Goal: Information Seeking & Learning: Learn about a topic

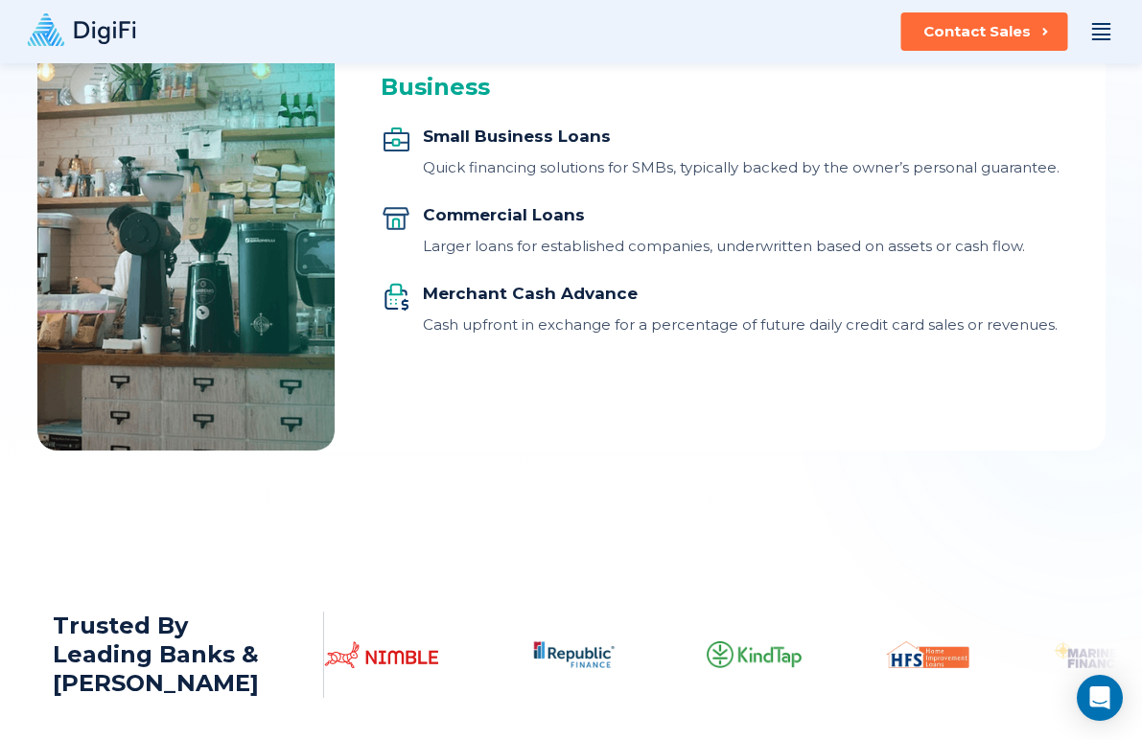
scroll to position [2472, 0]
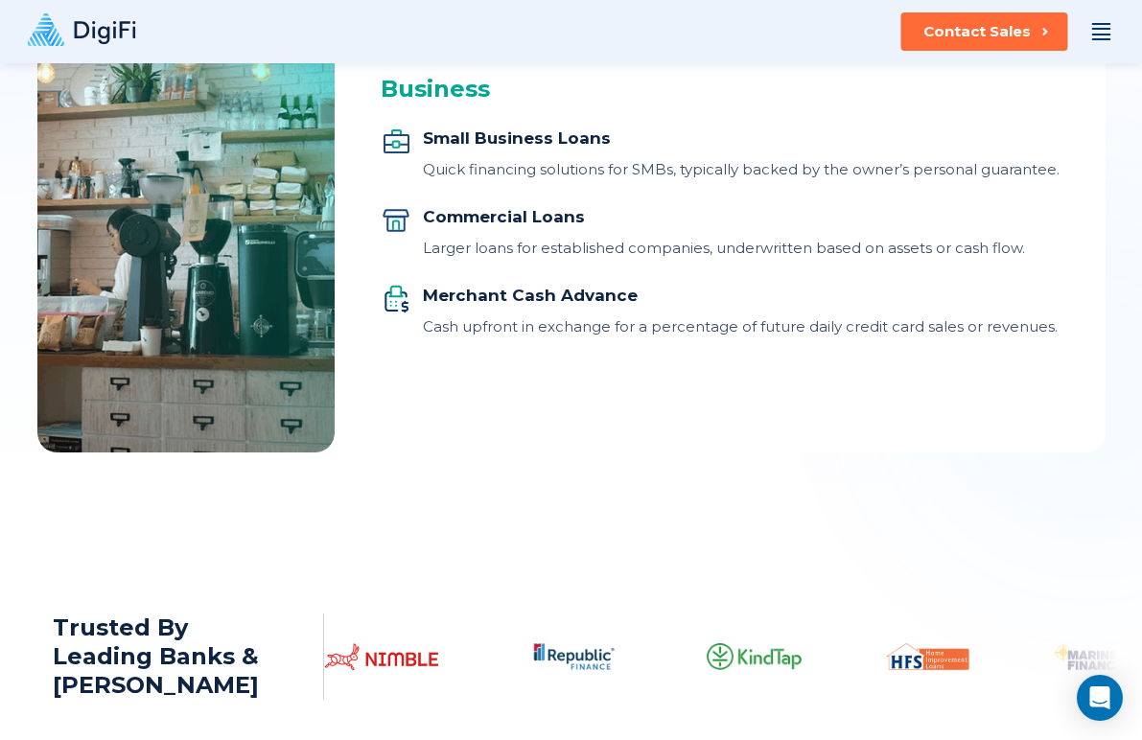
click at [506, 212] on div "Commercial Loans" at bounding box center [724, 216] width 602 height 23
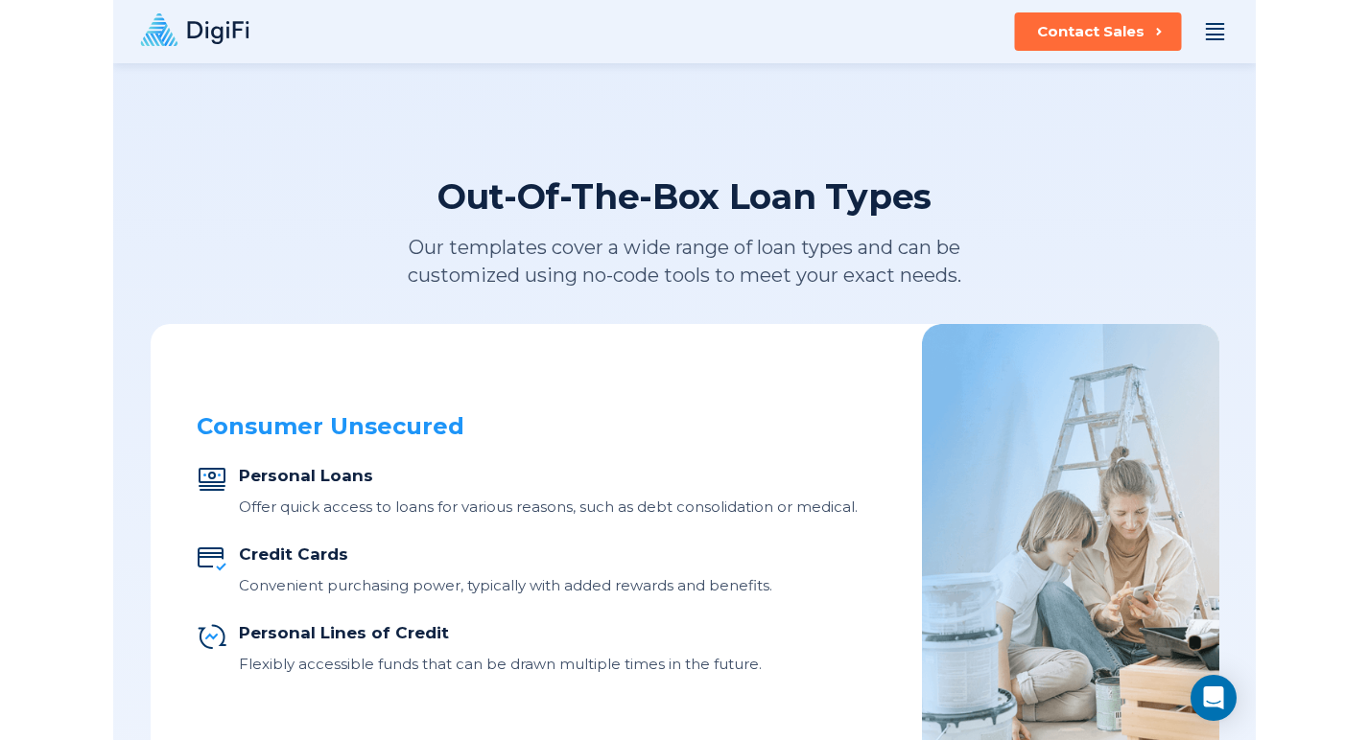
scroll to position [0, 0]
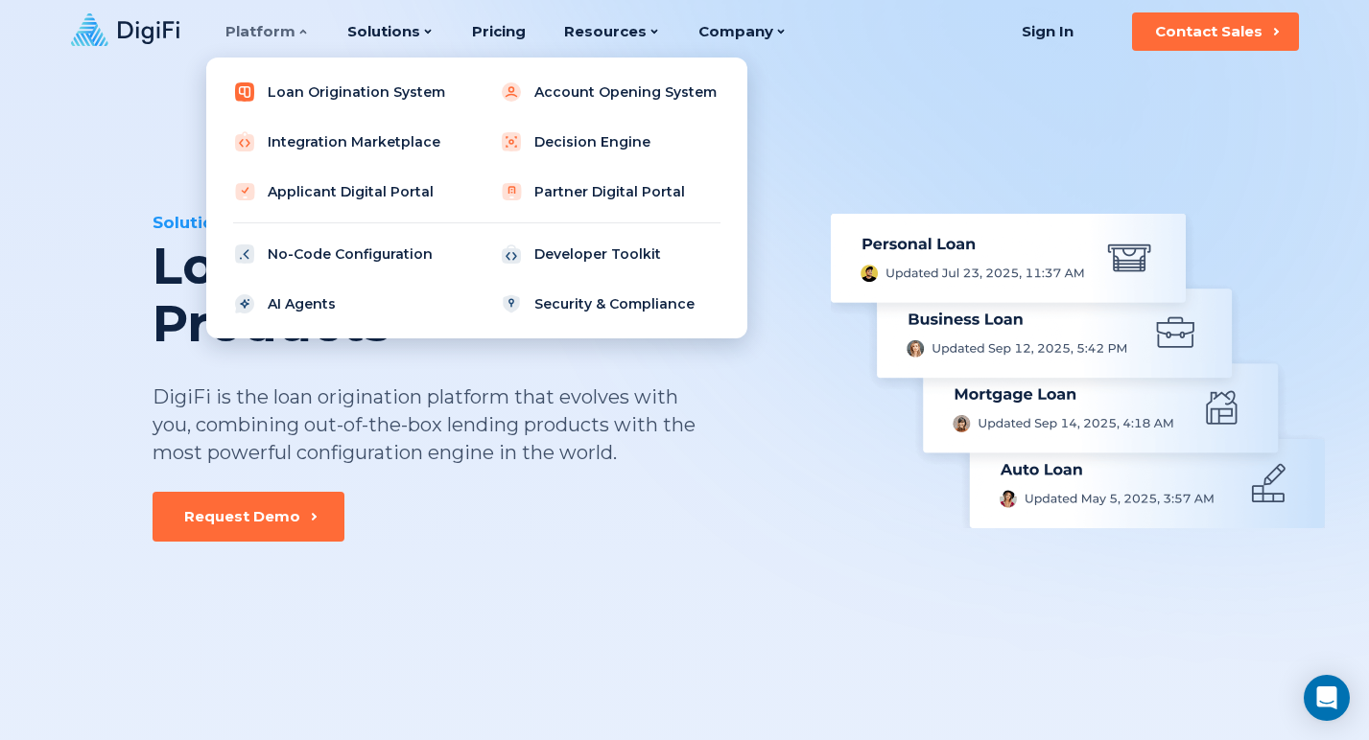
click at [315, 89] on link "Loan Origination System" at bounding box center [344, 92] width 244 height 38
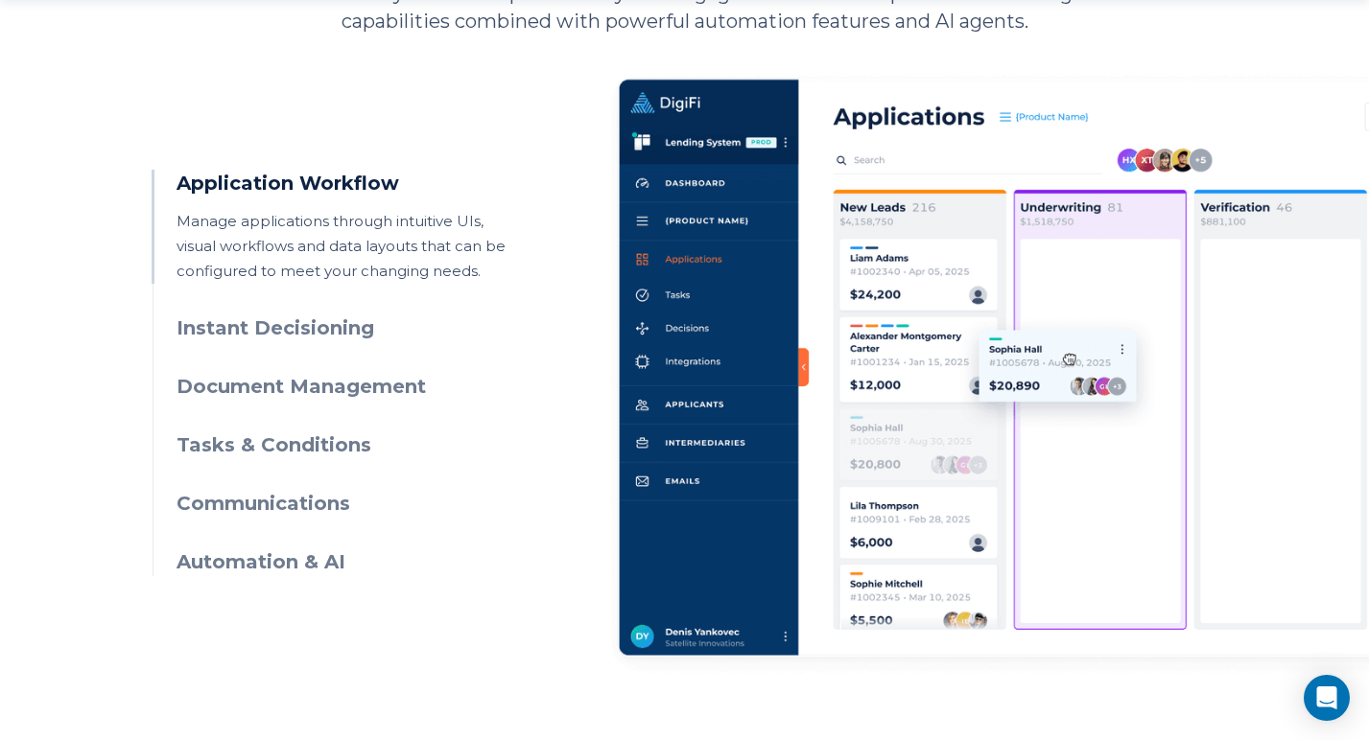
scroll to position [964, 0]
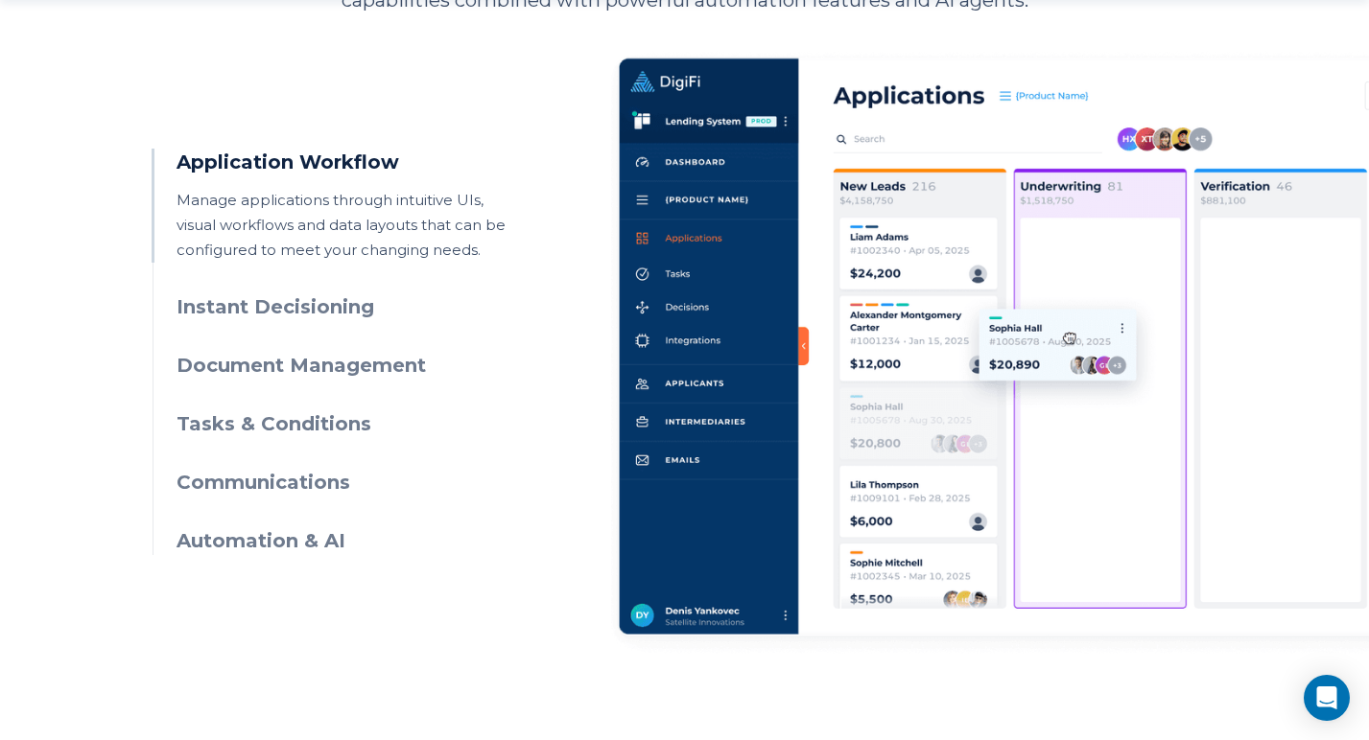
click at [365, 352] on h3 "Document Management" at bounding box center [350, 366] width 348 height 28
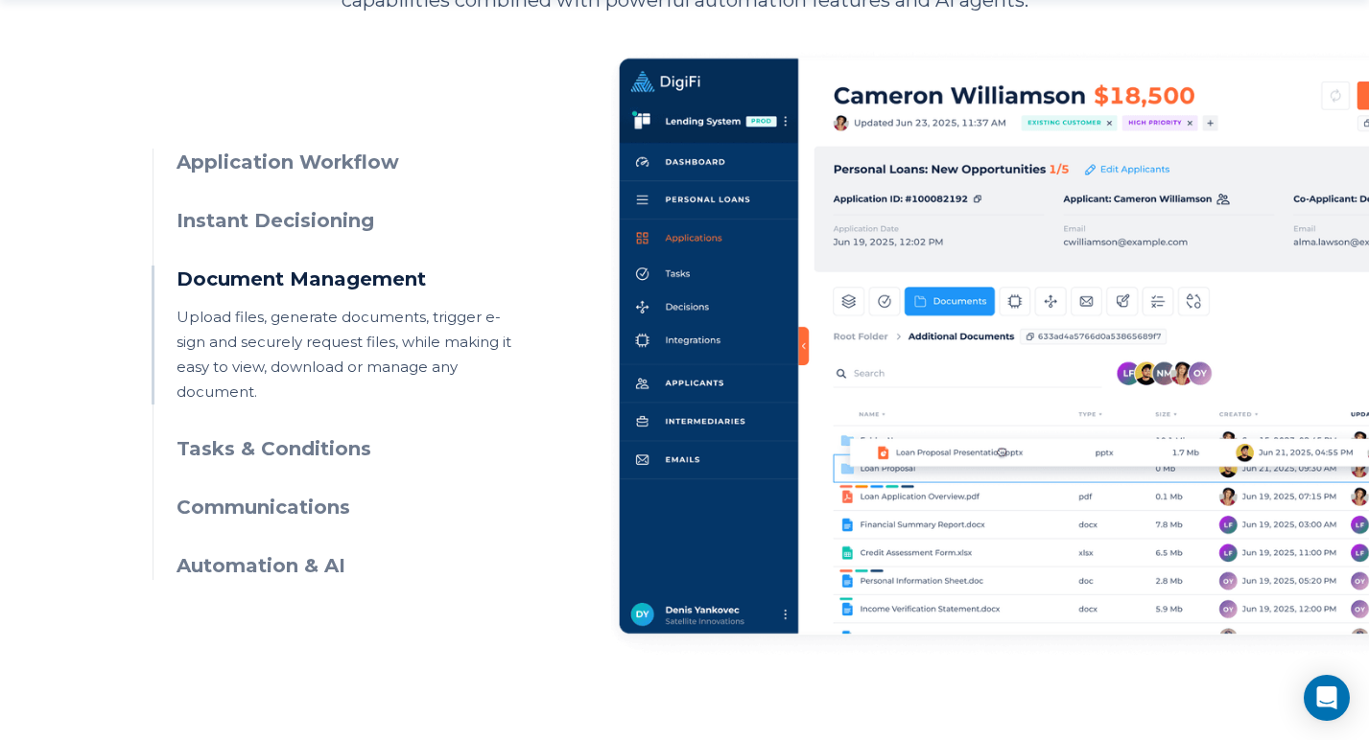
click at [414, 271] on h3 "Document Management" at bounding box center [350, 280] width 348 height 28
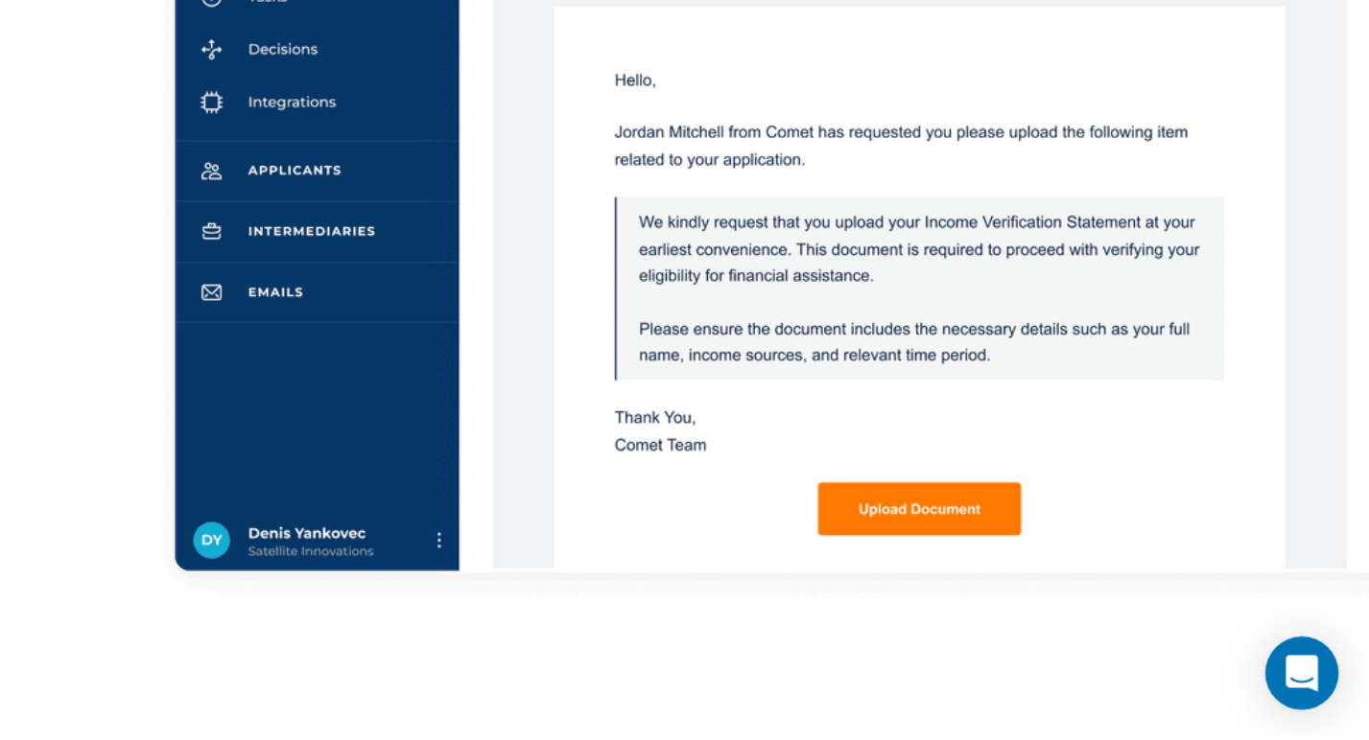
scroll to position [960, 0]
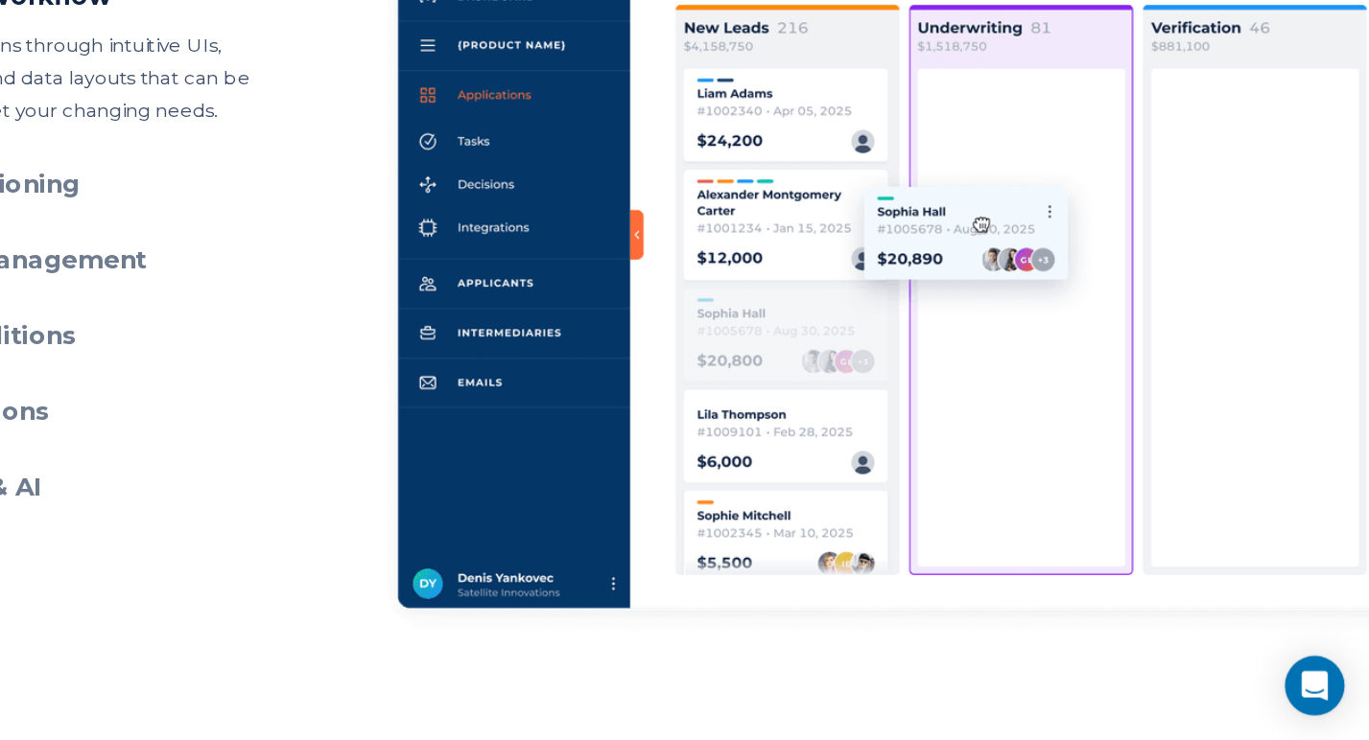
click at [352, 413] on ul "Application Workflow Manage applications through intuitive UIs, visual workflow…" at bounding box center [338, 355] width 372 height 407
click at [377, 379] on h3 "Document Management" at bounding box center [350, 370] width 348 height 28
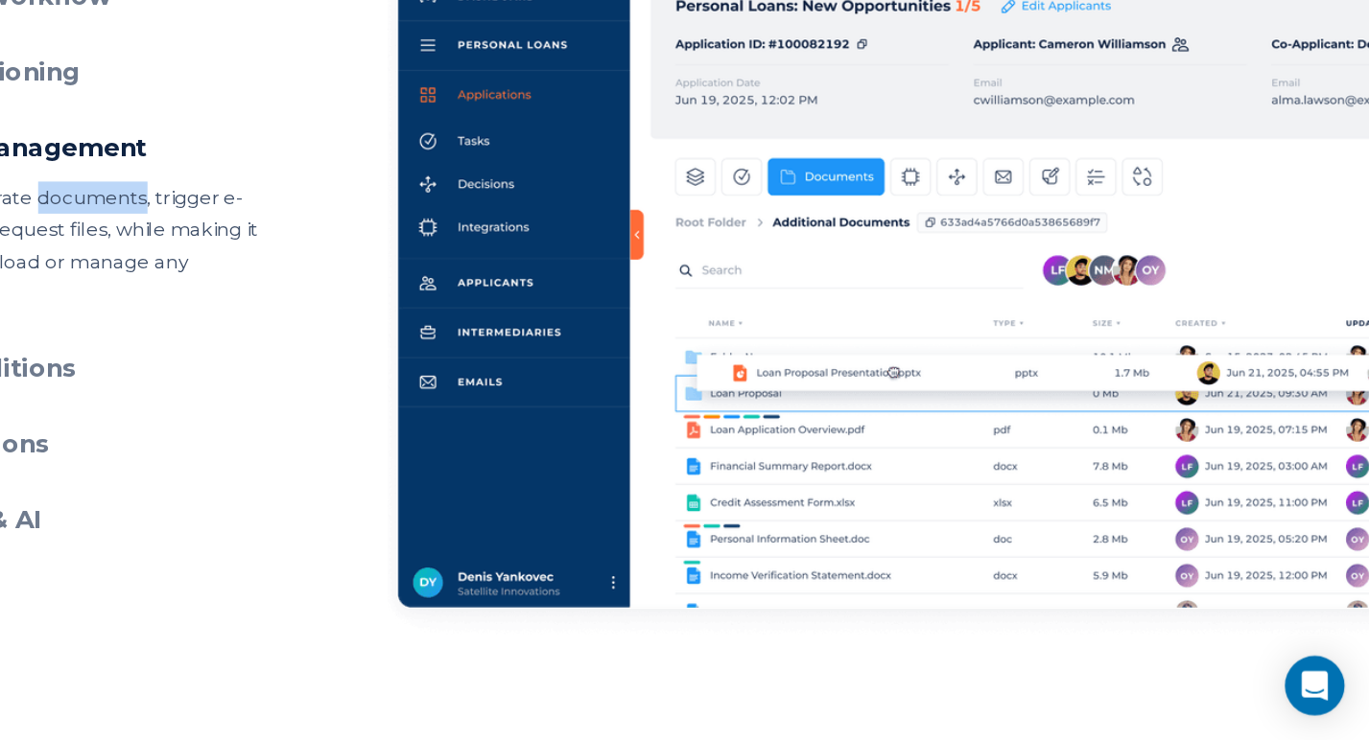
click at [377, 379] on p "Upload files, generate documents, trigger e-sign and securely request files, wh…" at bounding box center [350, 359] width 348 height 100
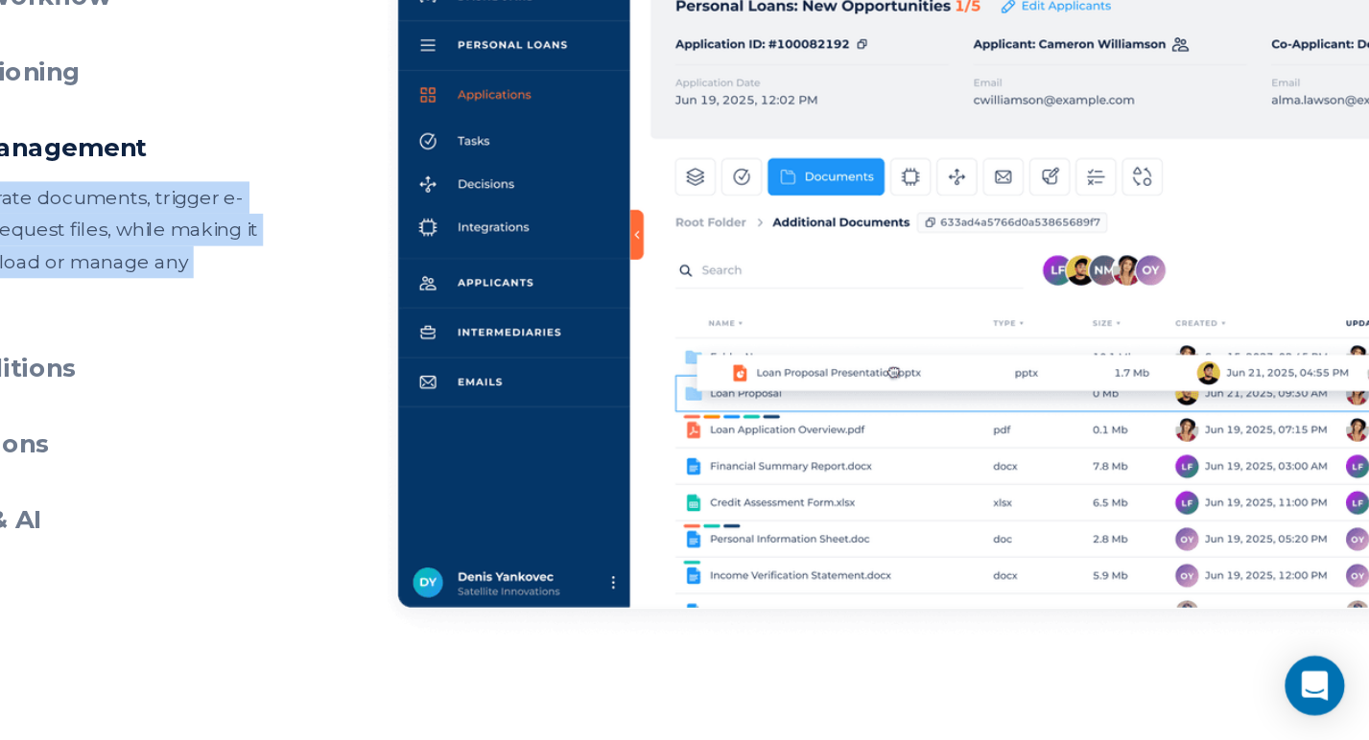
click at [377, 379] on p "Upload files, generate documents, trigger e-sign and securely request files, wh…" at bounding box center [350, 359] width 348 height 100
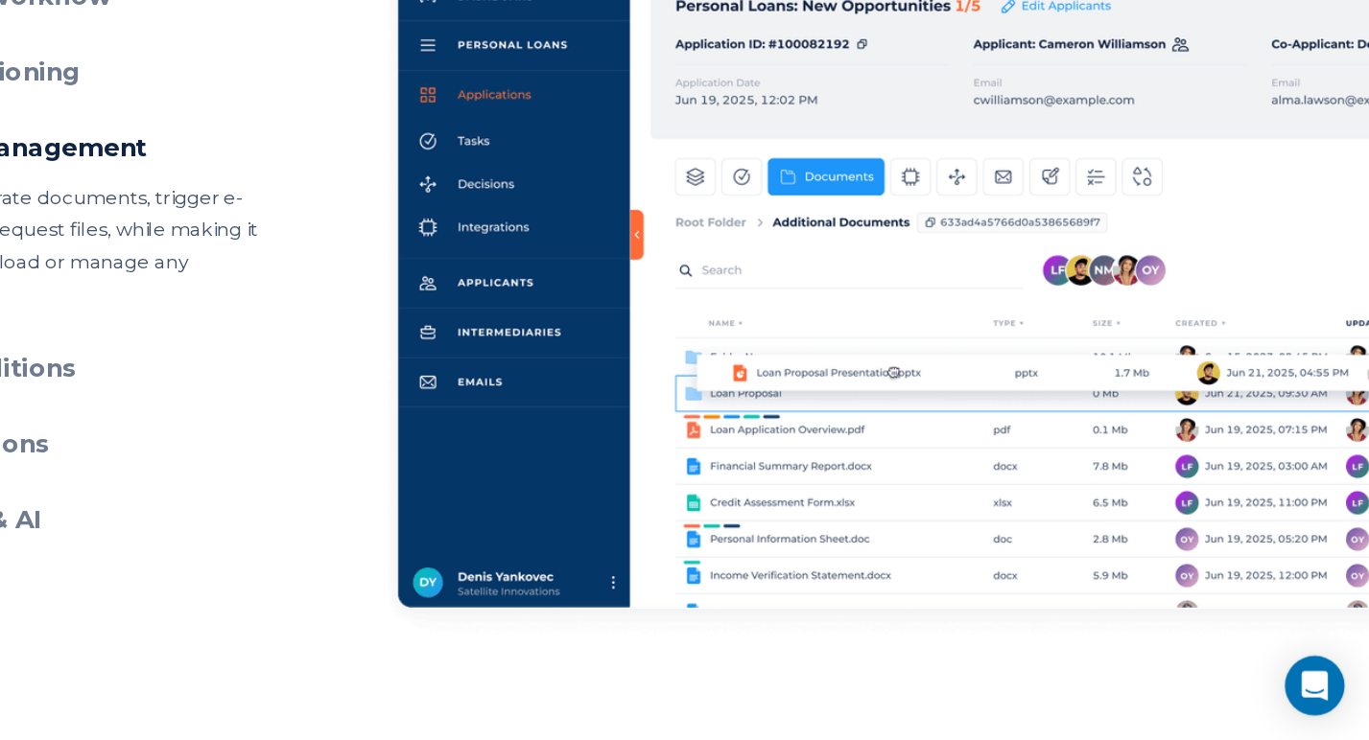
click at [397, 287] on h3 "Document Management" at bounding box center [350, 283] width 348 height 28
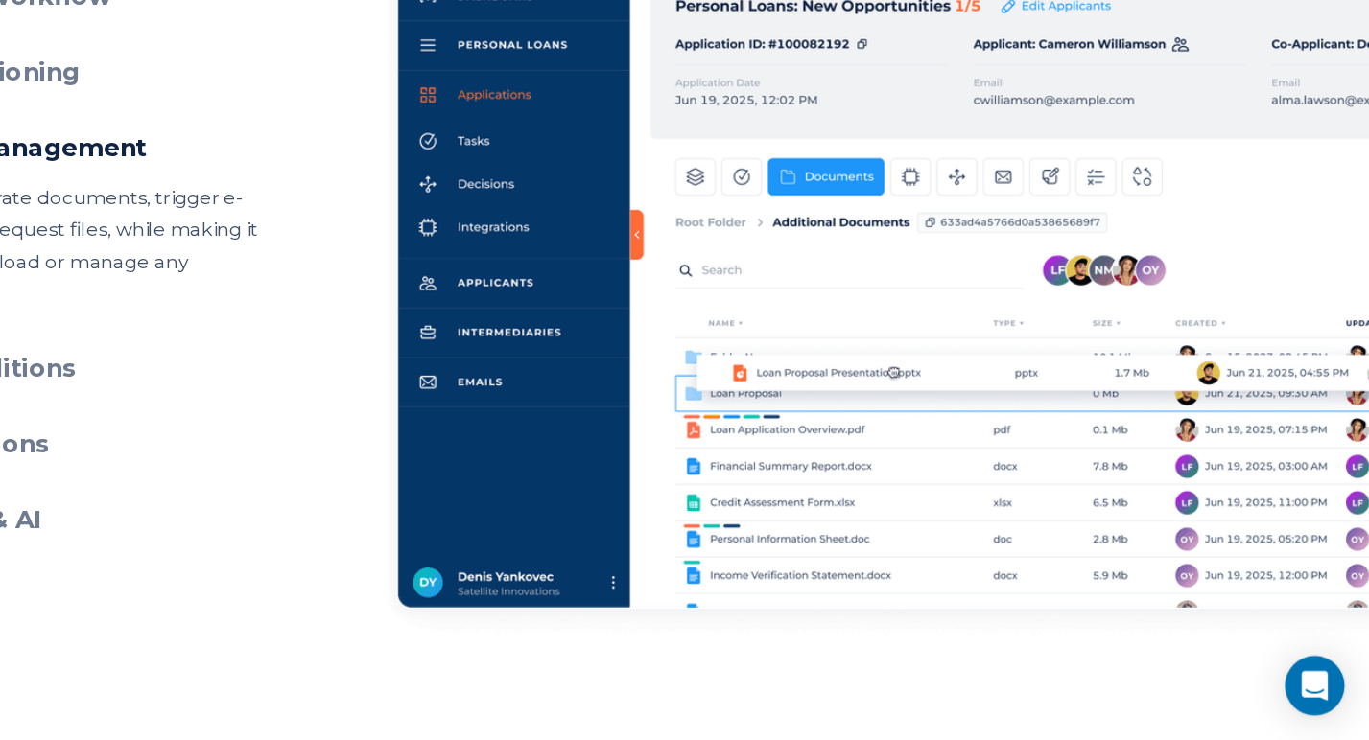
click at [397, 287] on h3 "Document Management" at bounding box center [350, 283] width 348 height 28
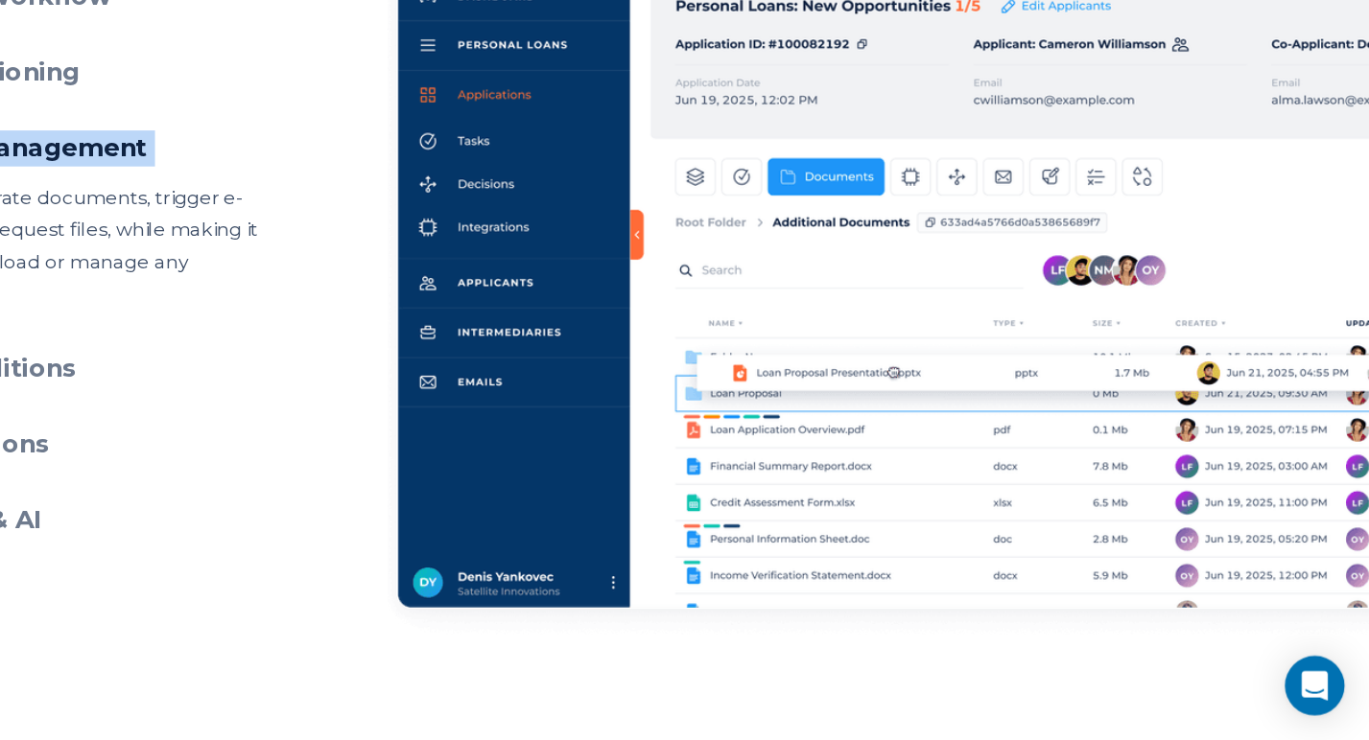
click at [397, 287] on h3 "Document Management" at bounding box center [350, 283] width 348 height 28
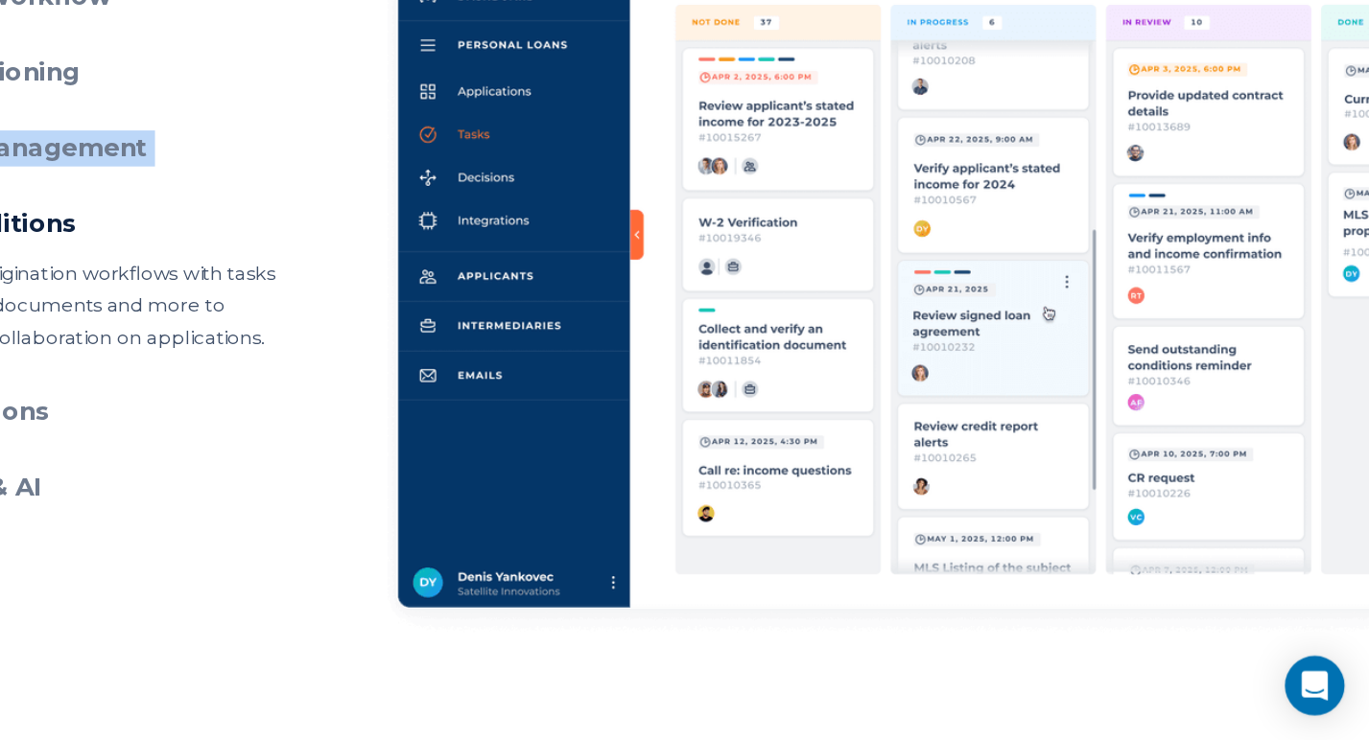
click at [397, 287] on h3 "Document Management" at bounding box center [350, 283] width 348 height 28
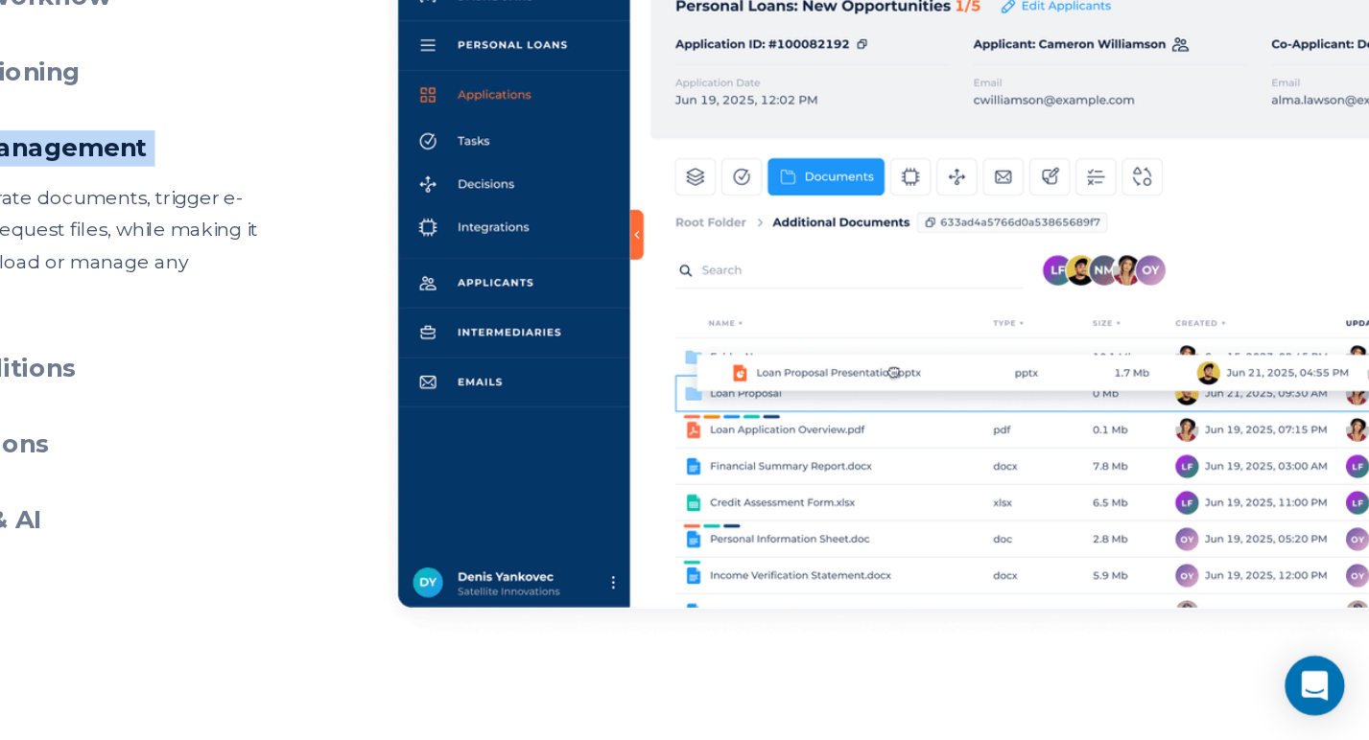
click at [397, 287] on h3 "Document Management" at bounding box center [350, 283] width 348 height 28
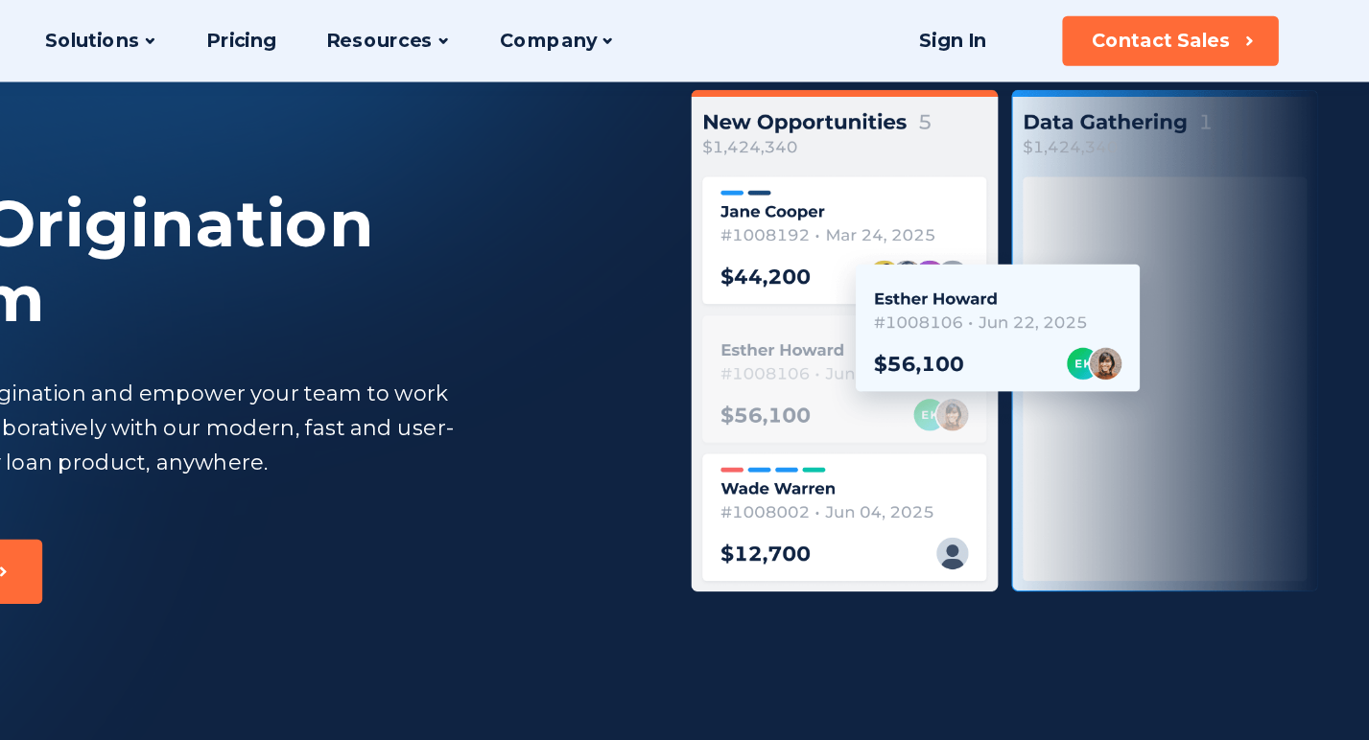
scroll to position [91, 0]
